Goal: Information Seeking & Learning: Learn about a topic

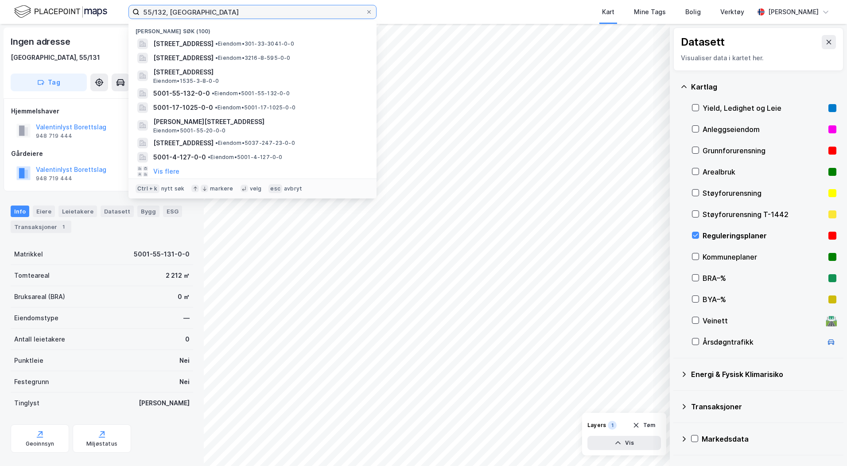
drag, startPoint x: 0, startPoint y: 0, endPoint x: 96, endPoint y: 13, distance: 96.5
click at [96, 13] on div "[STREET_ADDRESS] • Eiendom • 301-33-3041-0-0 [STREET_ADDRESS] • Eiendom • 3216-…" at bounding box center [423, 12] width 847 height 24
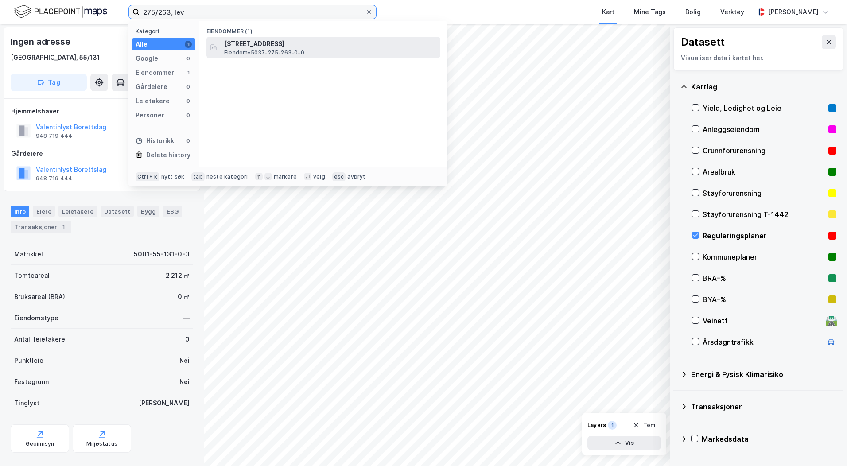
type input "275/263, lev"
click at [293, 42] on span "[STREET_ADDRESS]" at bounding box center [330, 44] width 213 height 11
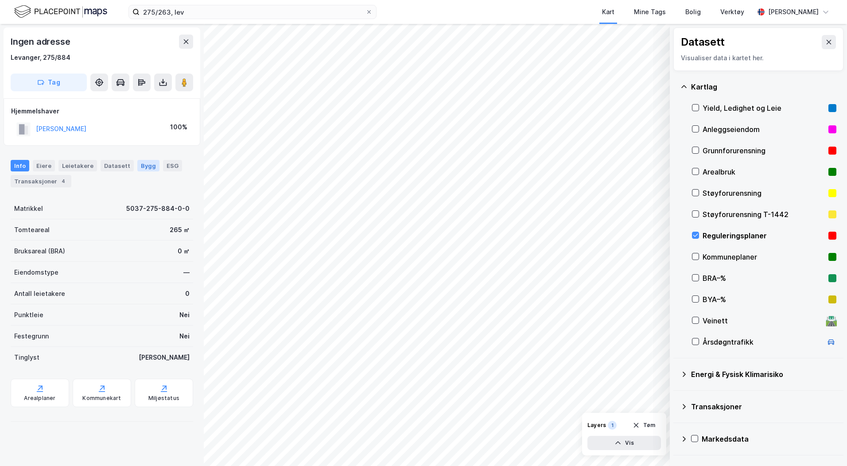
click at [141, 169] on div "Bygg" at bounding box center [148, 166] width 22 height 12
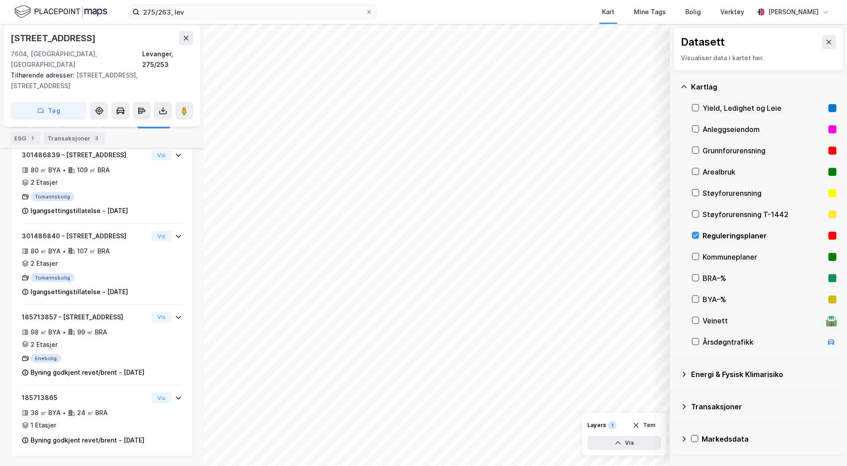
scroll to position [241, 0]
